Goal: Information Seeking & Learning: Learn about a topic

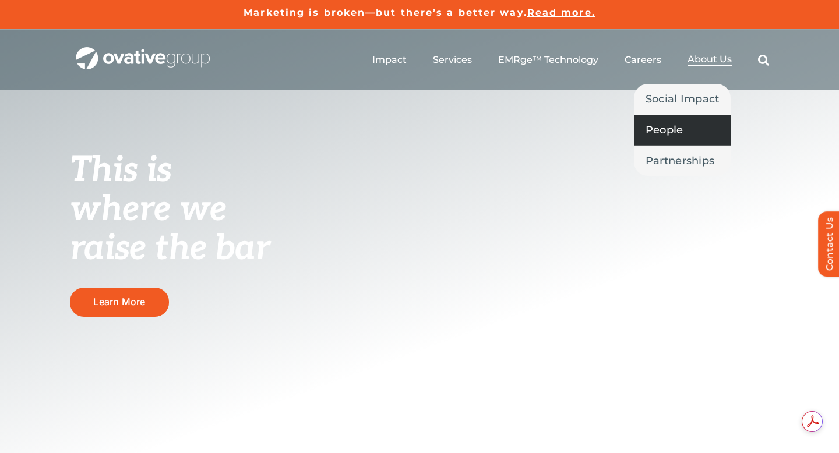
click at [663, 126] on span "People" at bounding box center [664, 130] width 38 height 16
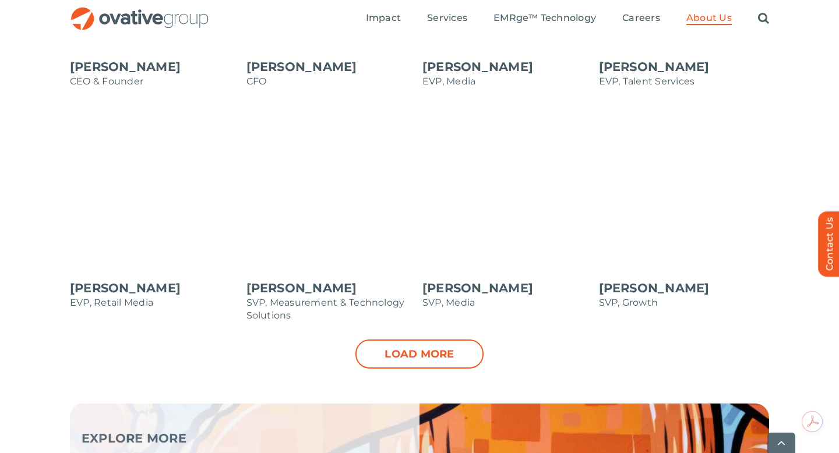
scroll to position [1178, 0]
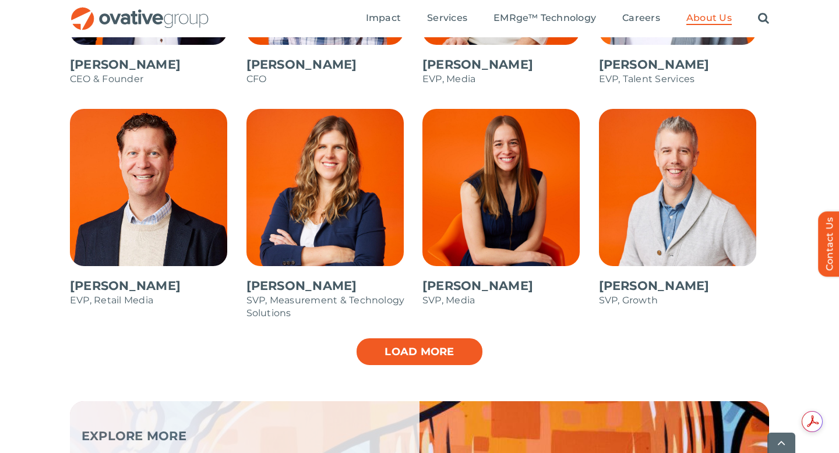
click at [445, 349] on link "Load more" at bounding box center [419, 351] width 128 height 29
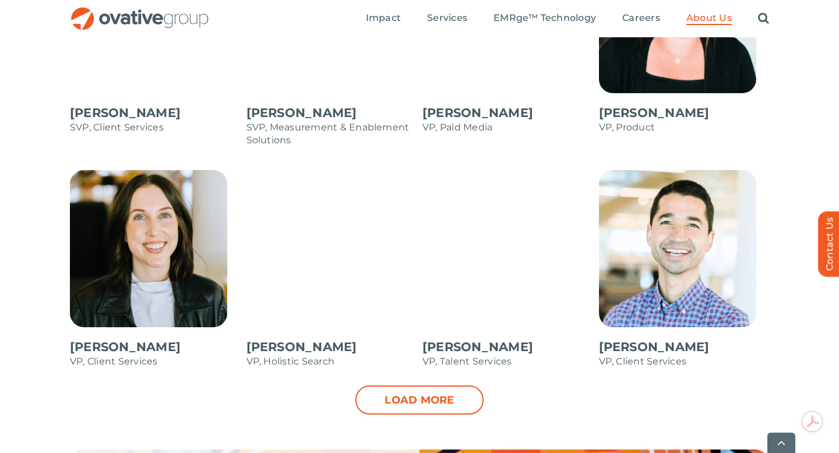
scroll to position [1586, 0]
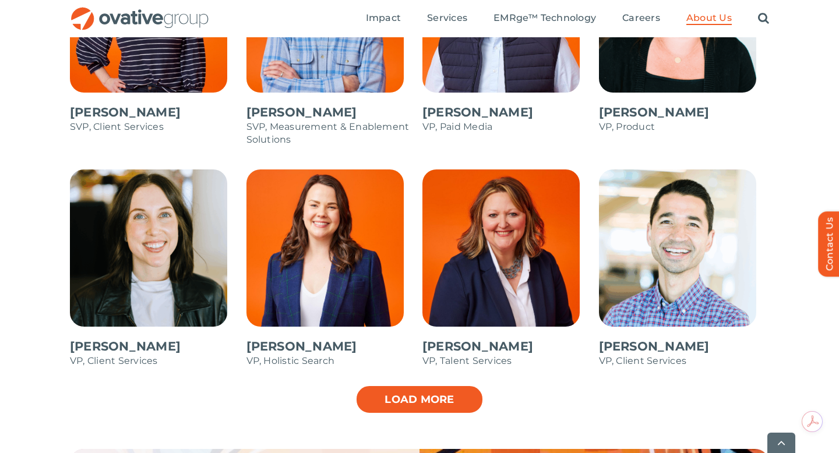
click at [393, 393] on link "Load more" at bounding box center [419, 399] width 128 height 29
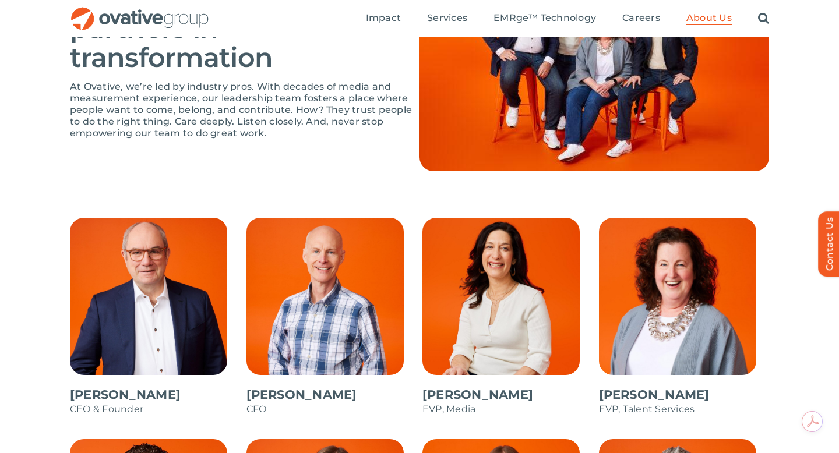
scroll to position [838, 0]
